Goal: Navigation & Orientation: Find specific page/section

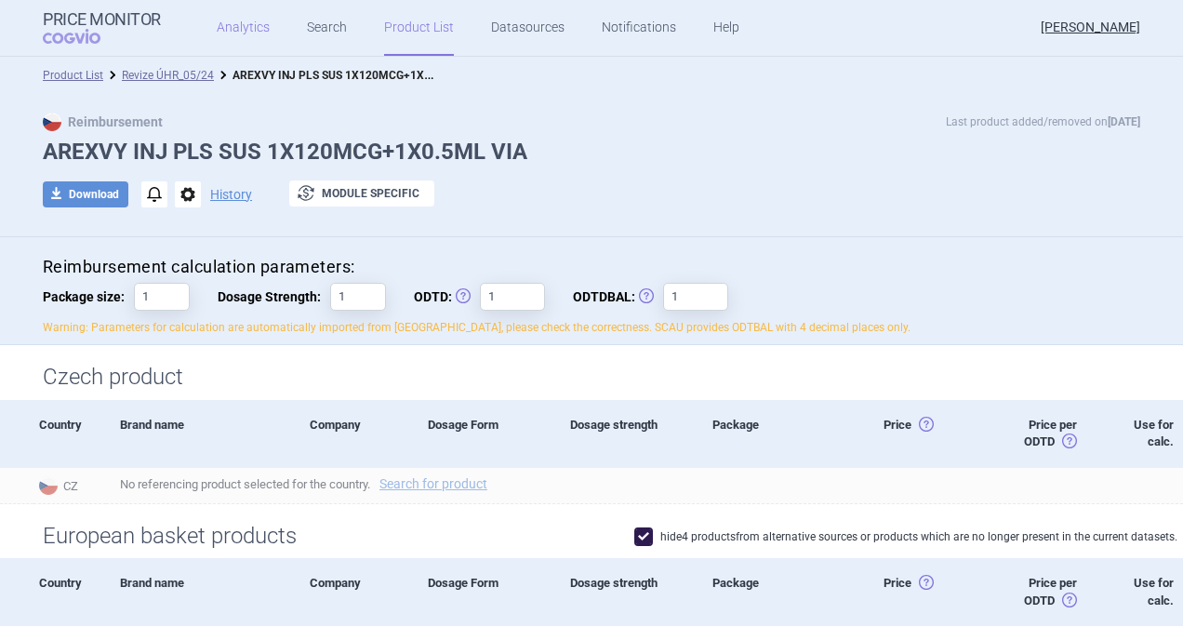
click at [250, 28] on link "Analytics" at bounding box center [243, 28] width 53 height 56
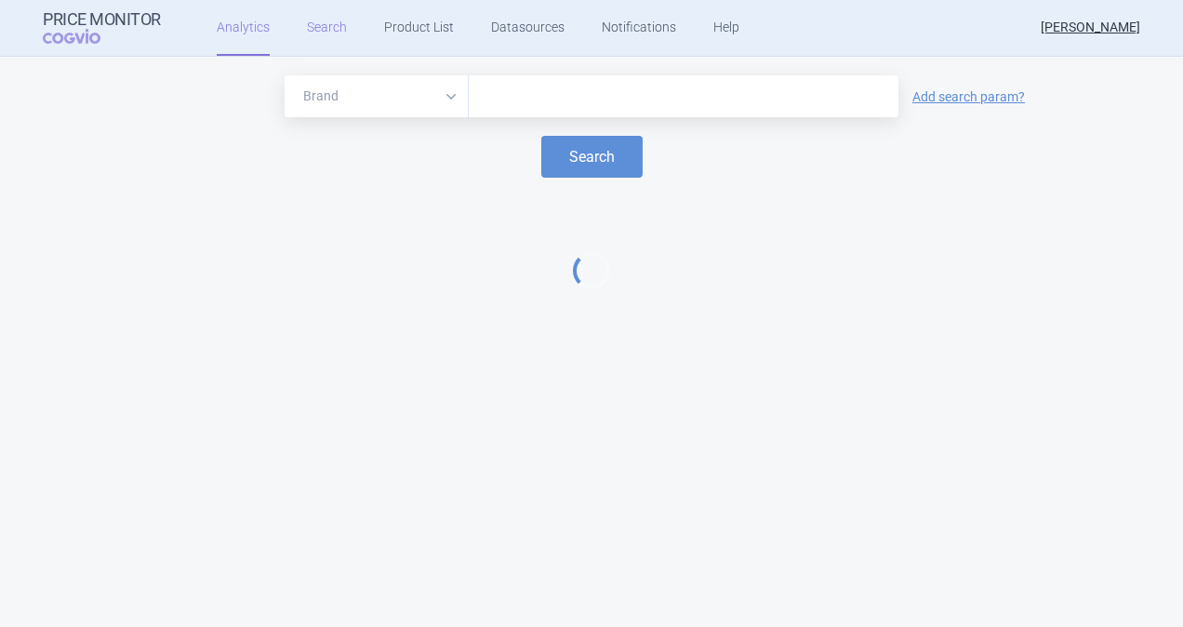
click at [312, 37] on link "Search" at bounding box center [327, 28] width 40 height 56
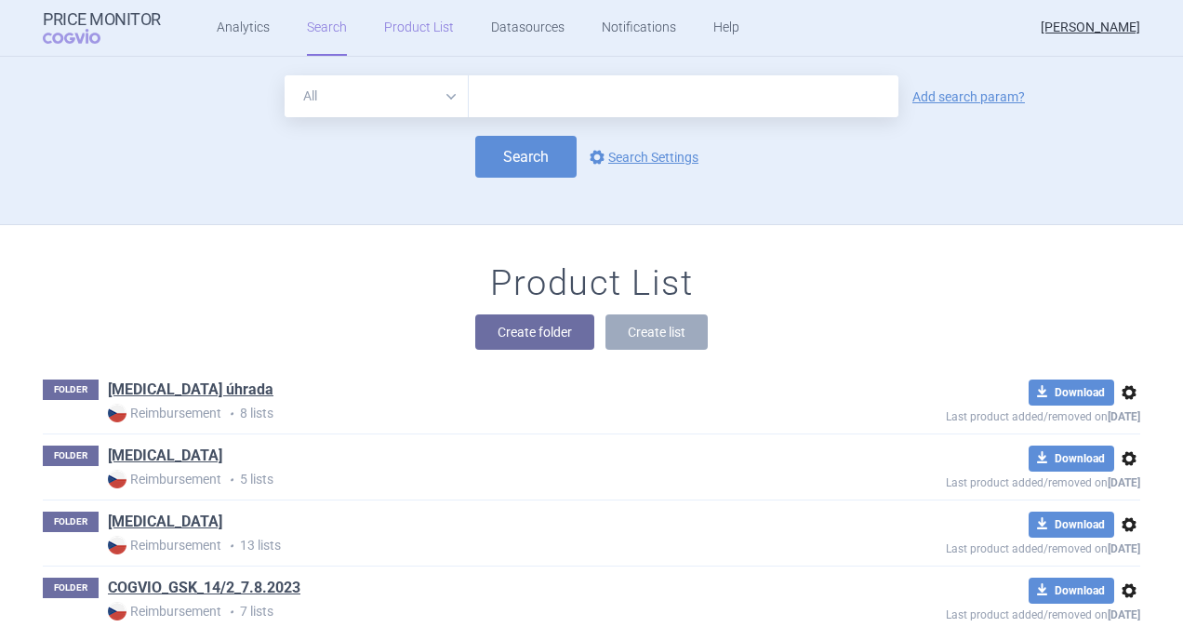
click at [411, 37] on link "Product List" at bounding box center [419, 28] width 70 height 56
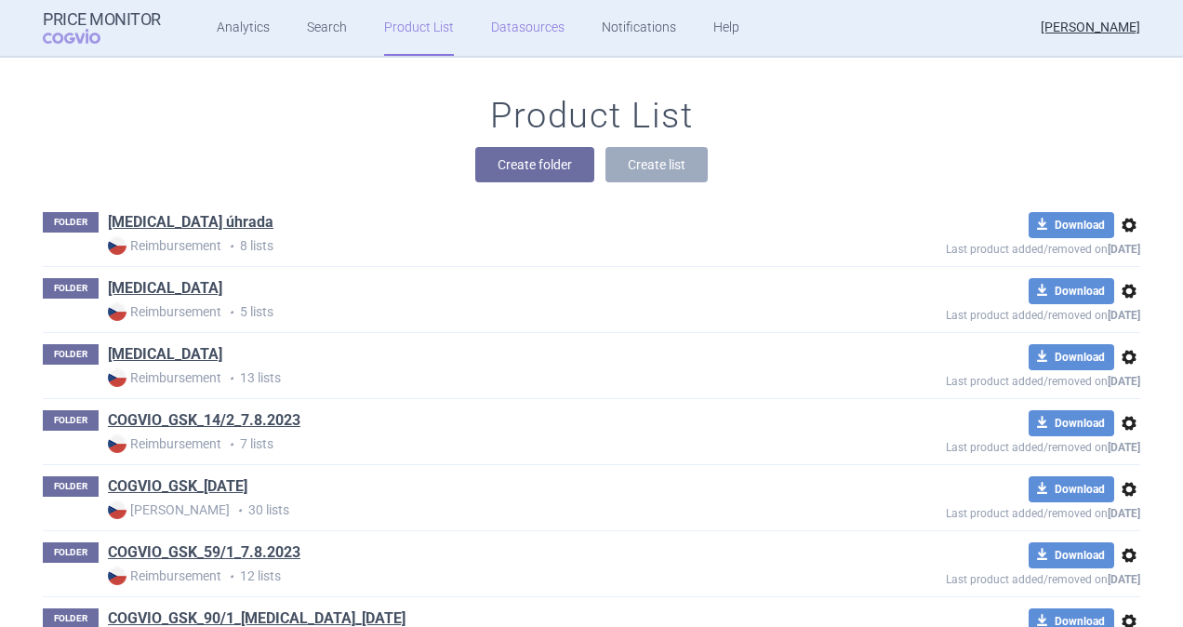
click at [515, 22] on link "Datasources" at bounding box center [527, 28] width 73 height 56
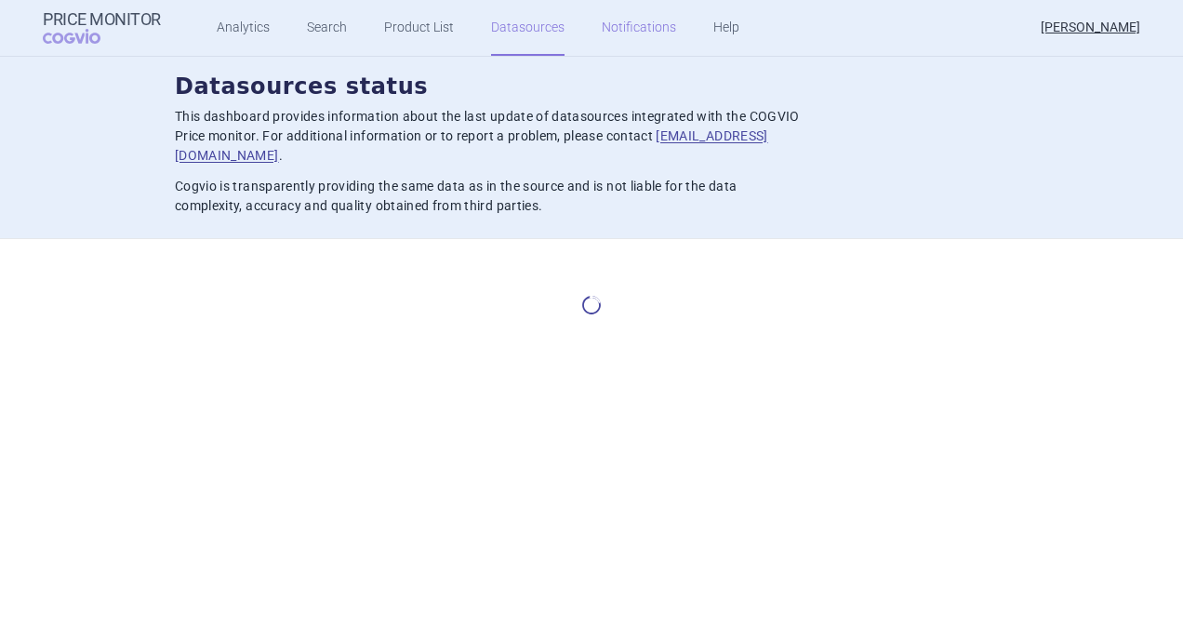
click at [647, 31] on link "Notifications" at bounding box center [639, 28] width 74 height 56
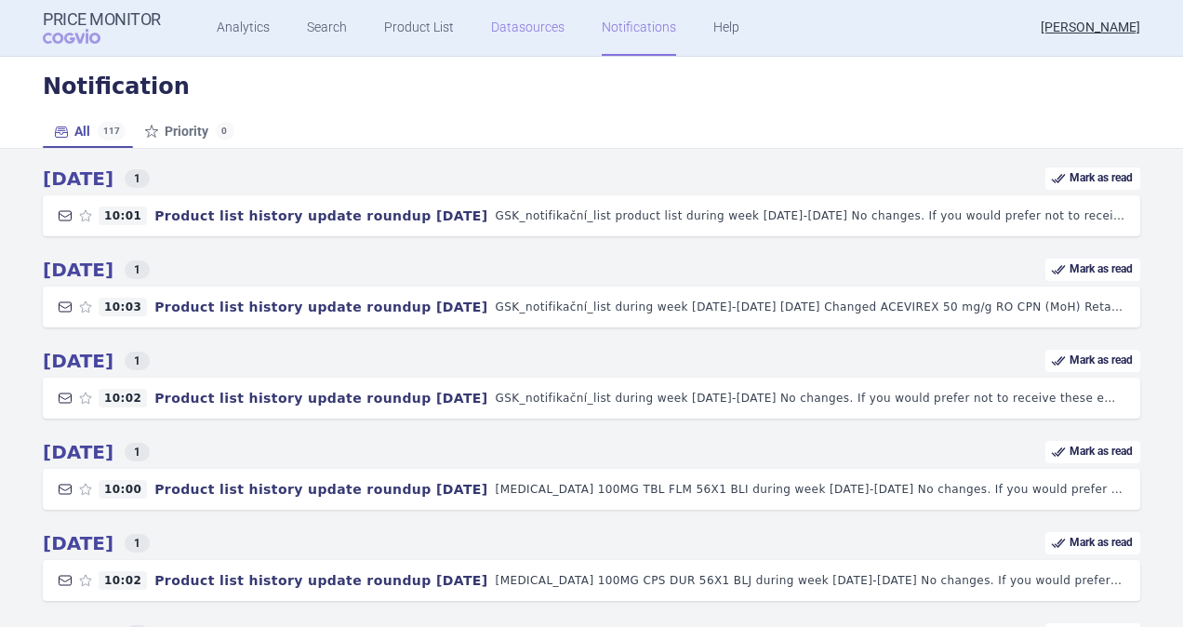
click at [519, 13] on link "Datasources" at bounding box center [527, 28] width 73 height 56
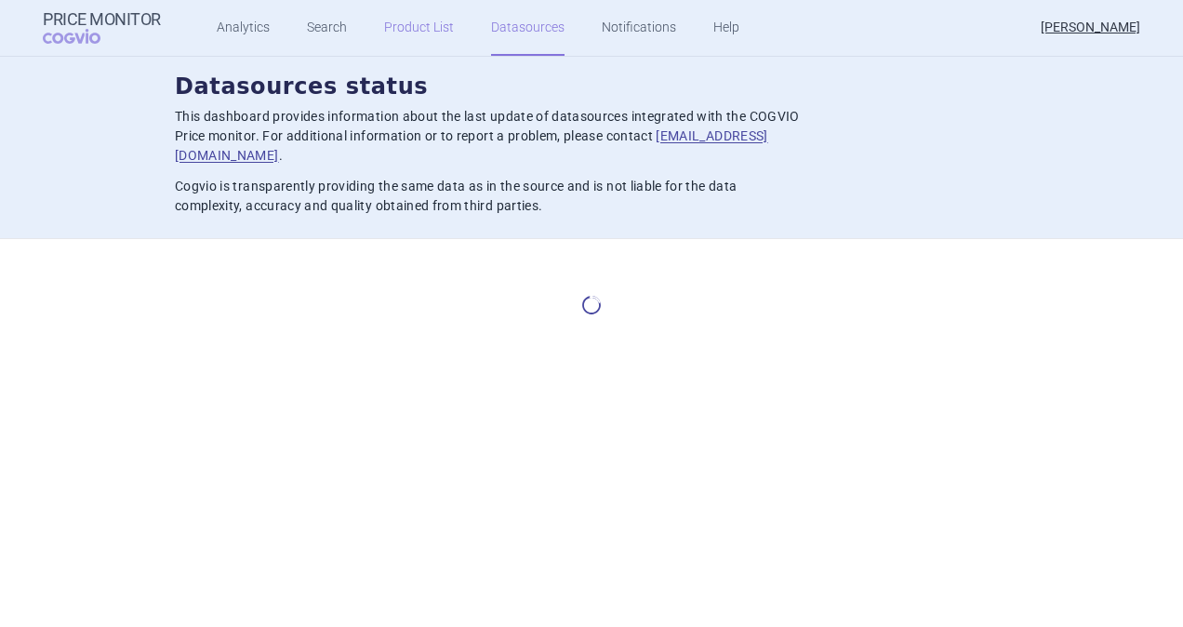
click at [404, 26] on link "Product List" at bounding box center [419, 28] width 70 height 56
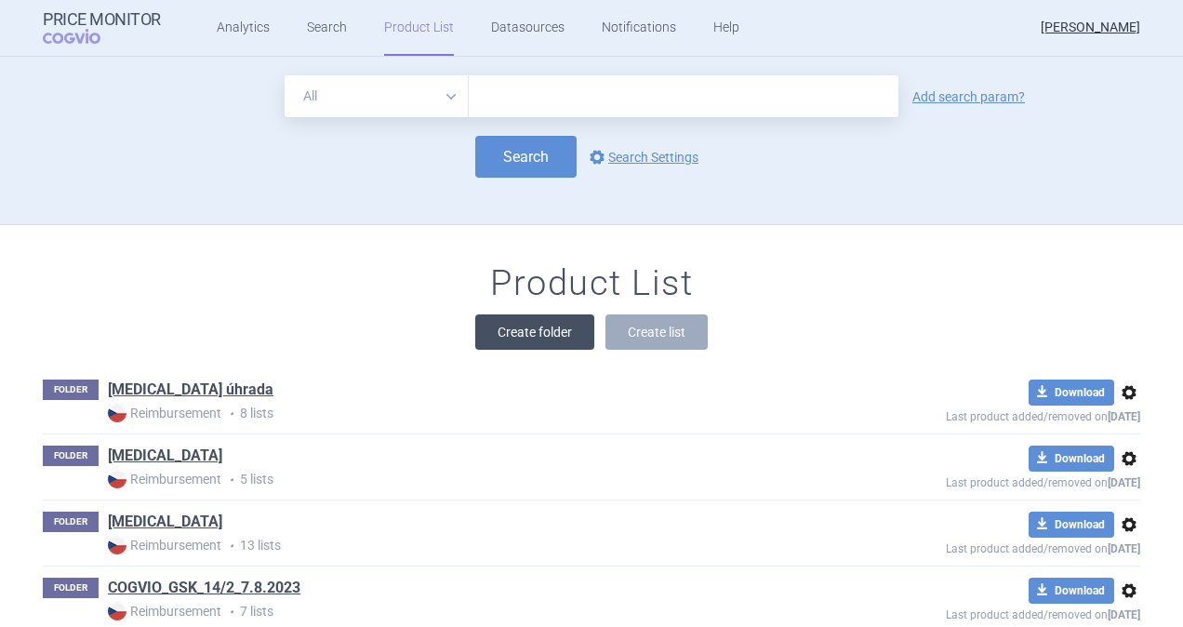
click at [525, 340] on button "Create folder" at bounding box center [534, 331] width 119 height 35
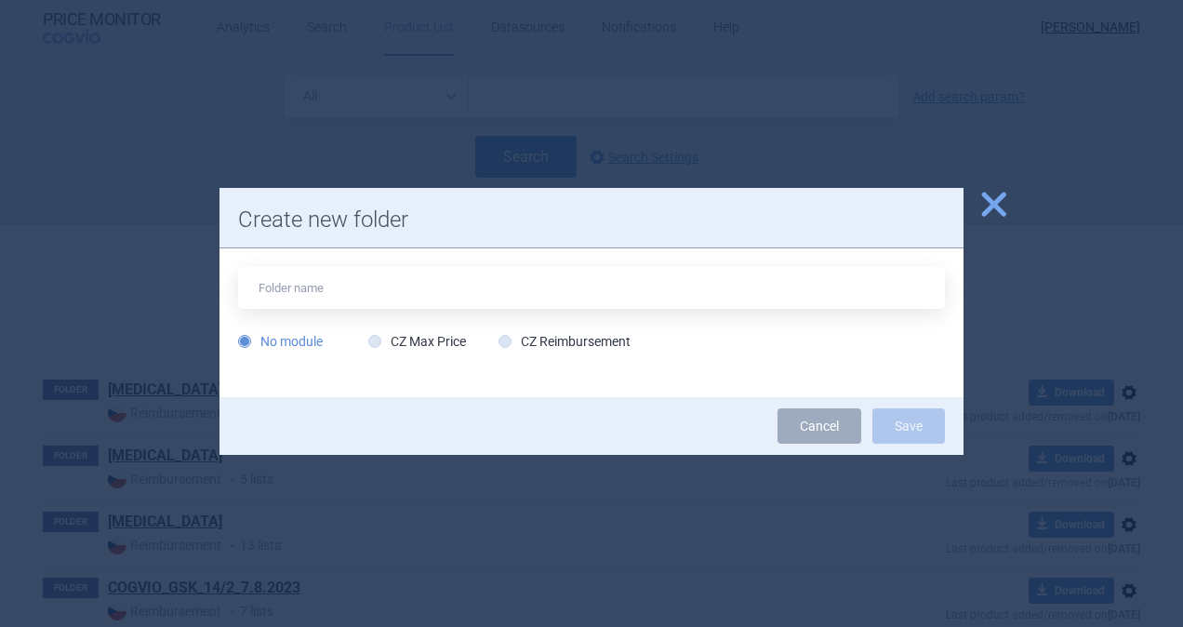
click at [999, 225] on div at bounding box center [591, 313] width 1183 height 627
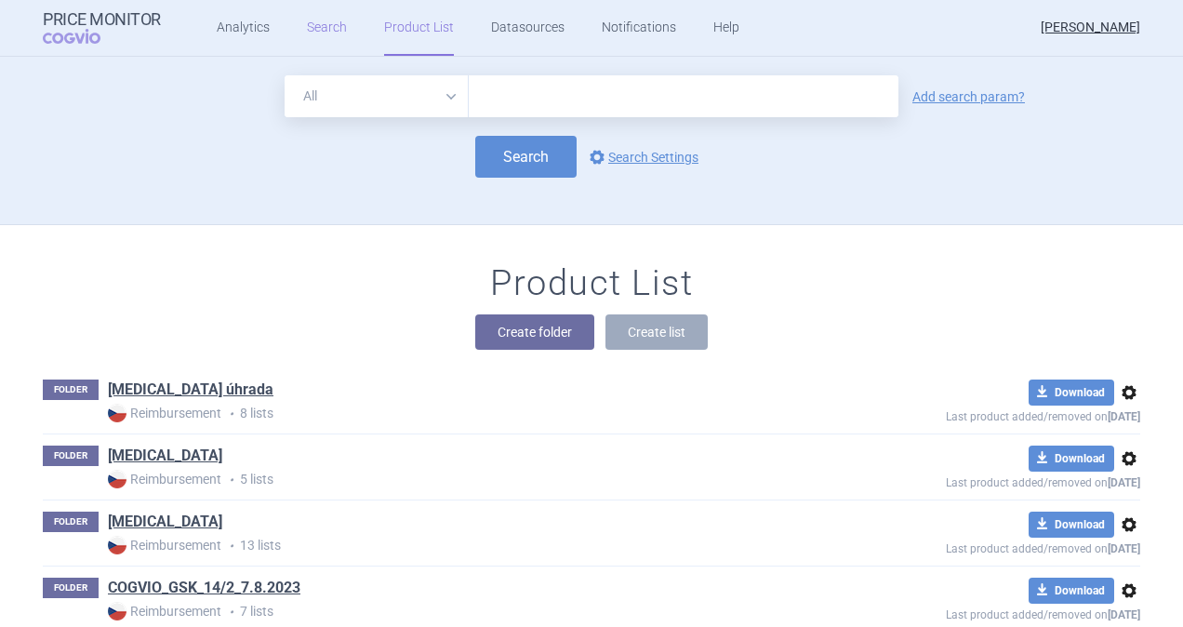
click at [307, 19] on link "Search" at bounding box center [327, 28] width 40 height 56
click at [314, 24] on link "Search" at bounding box center [327, 28] width 40 height 56
click at [266, 20] on ul "Analytics Search Product List Datasources Notifications Help" at bounding box center [455, 28] width 588 height 56
click at [242, 24] on link "Analytics" at bounding box center [243, 28] width 53 height 56
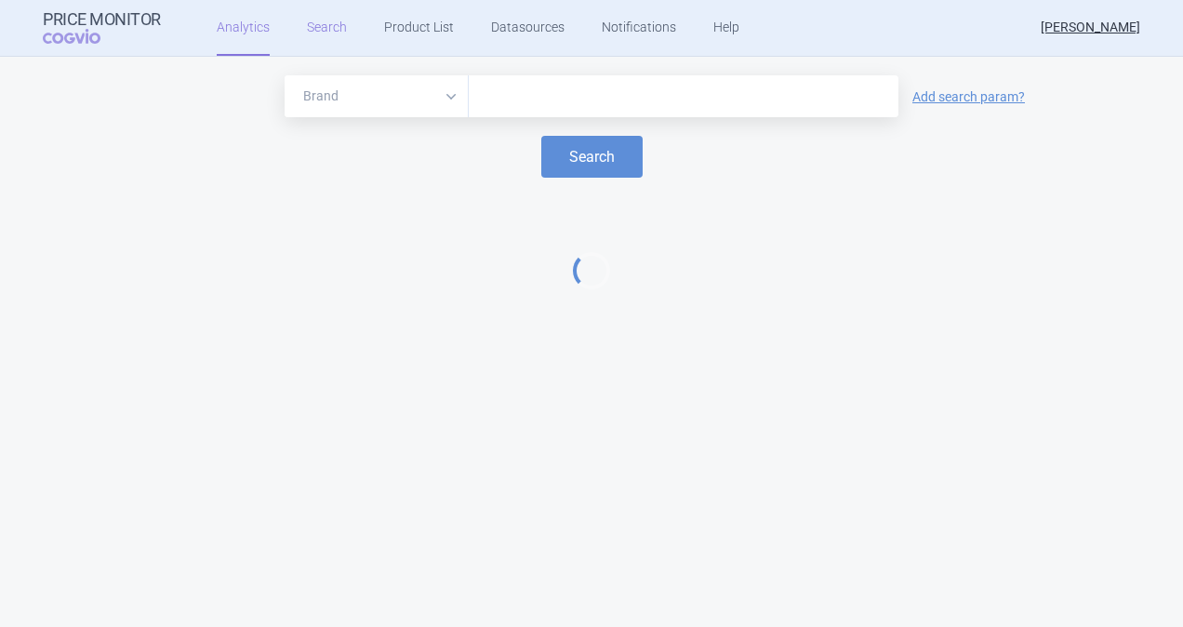
click at [325, 33] on link "Search" at bounding box center [327, 28] width 40 height 56
